Goal: Information Seeking & Learning: Learn about a topic

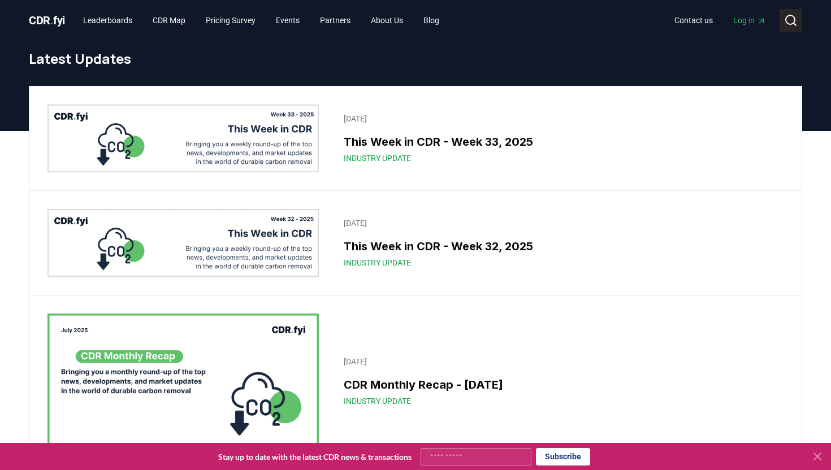
click at [790, 23] on icon at bounding box center [791, 21] width 14 height 14
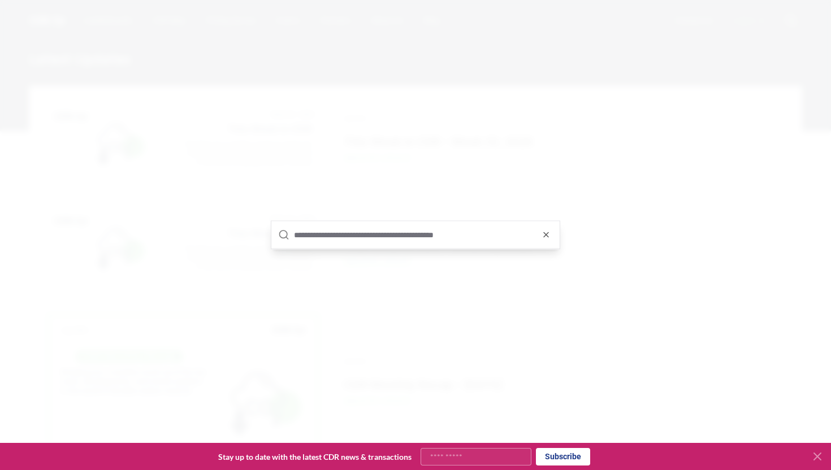
click at [401, 235] on input "text" at bounding box center [423, 234] width 259 height 27
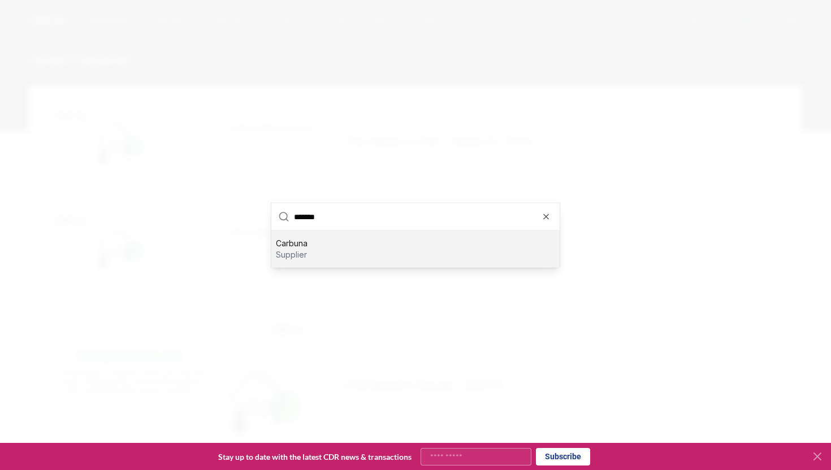
type input "*******"
click at [317, 240] on div "Carbuna supplier" at bounding box center [415, 249] width 288 height 36
